Goal: Obtain resource: Download file/media

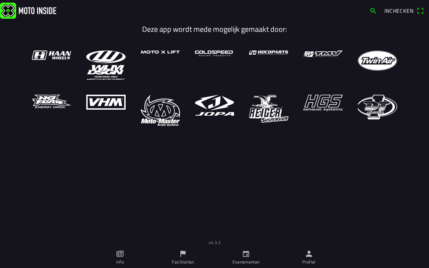
click at [306, 252] on icon "person" at bounding box center [309, 254] width 8 height 8
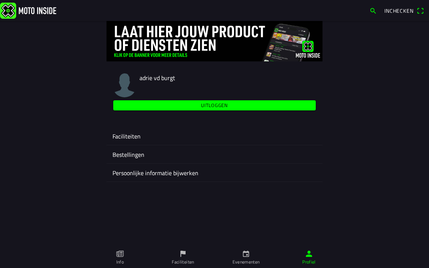
click at [131, 136] on ion-label "Faciliteiten" at bounding box center [214, 136] width 204 height 9
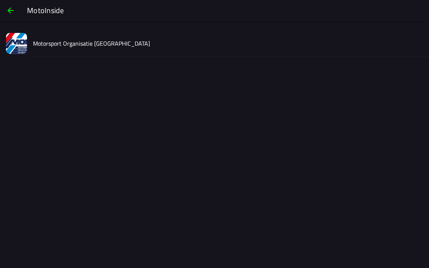
click at [66, 50] on div "Motorsport Organisatie [GEOGRAPHIC_DATA]" at bounding box center [228, 43] width 390 height 27
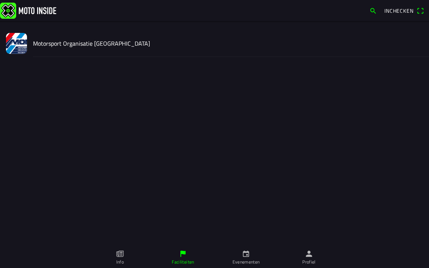
click at [68, 48] on div "Motorsport Organisatie Nederland Club Beheerder Wijzig facility Informatie Even…" at bounding box center [214, 123] width 429 height 247
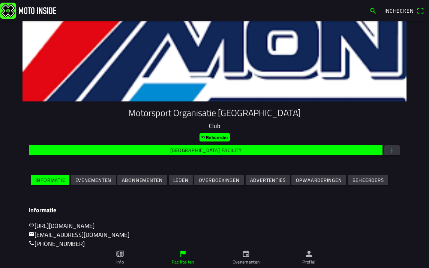
click at [390, 148] on span "button" at bounding box center [391, 150] width 7 height 10
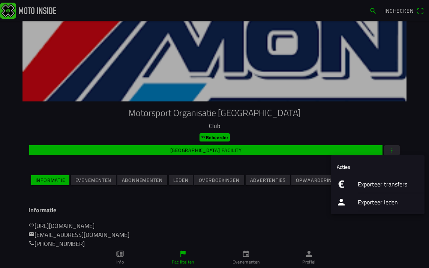
click at [375, 186] on ion-label "Exporteer transfers" at bounding box center [388, 184] width 61 height 9
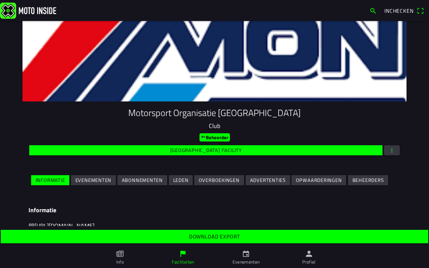
click at [0, 0] on slot "Download export" at bounding box center [0, 0] width 0 height 0
